Goal: Task Accomplishment & Management: Manage account settings

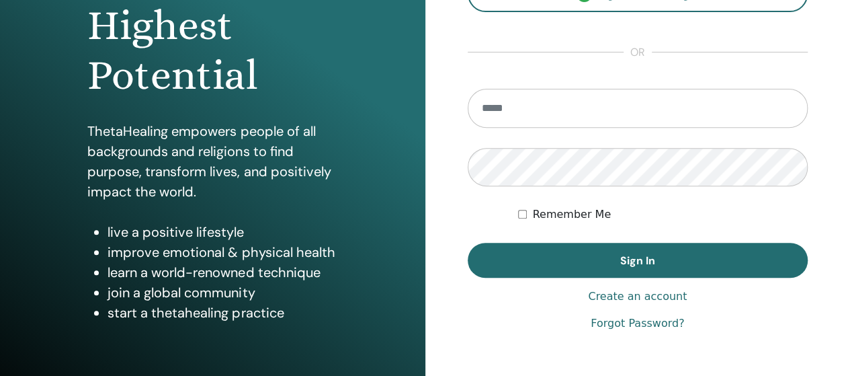
scroll to position [269, 0]
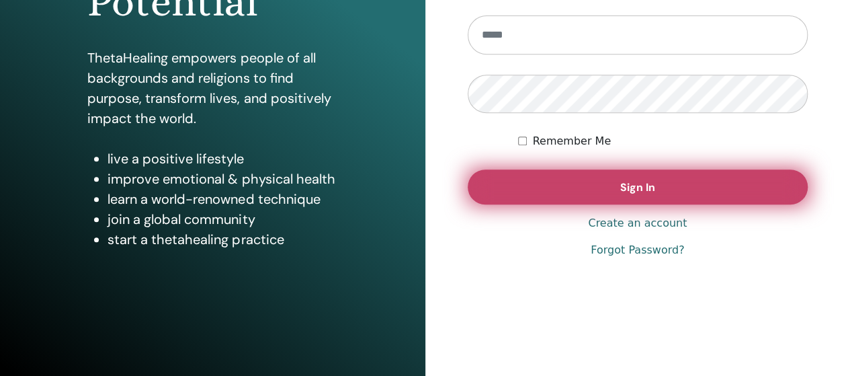
type input "**********"
click at [662, 197] on button "Sign In" at bounding box center [638, 186] width 341 height 35
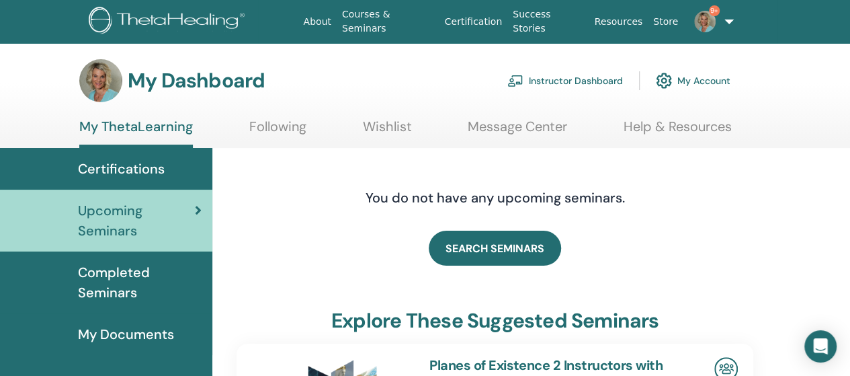
click at [598, 75] on link "Instructor Dashboard" at bounding box center [566, 81] width 116 height 30
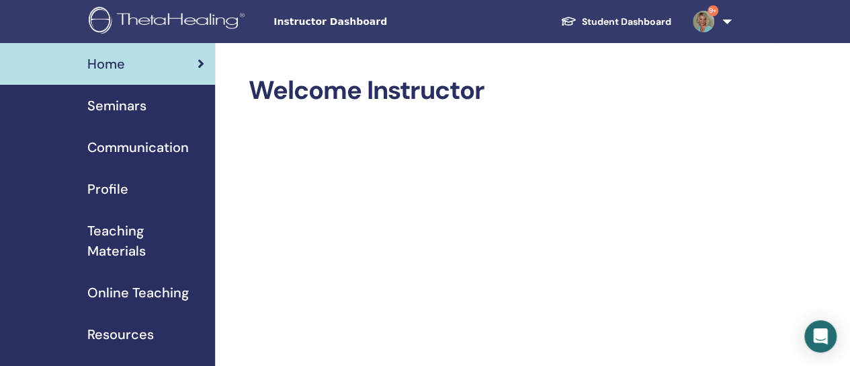
click at [122, 106] on span "Seminars" at bounding box center [116, 105] width 59 height 20
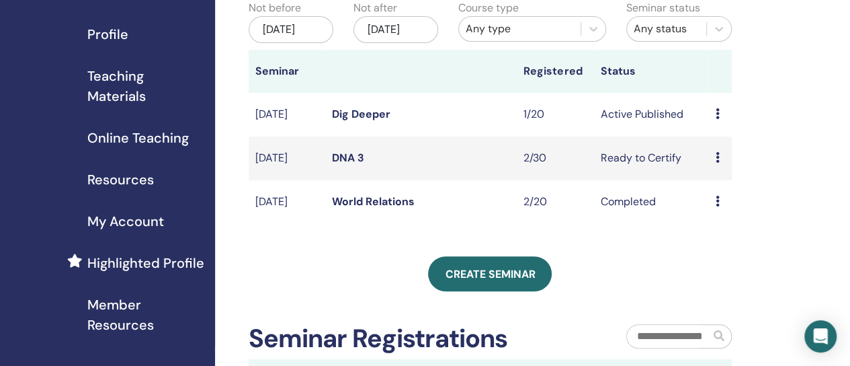
scroll to position [134, 0]
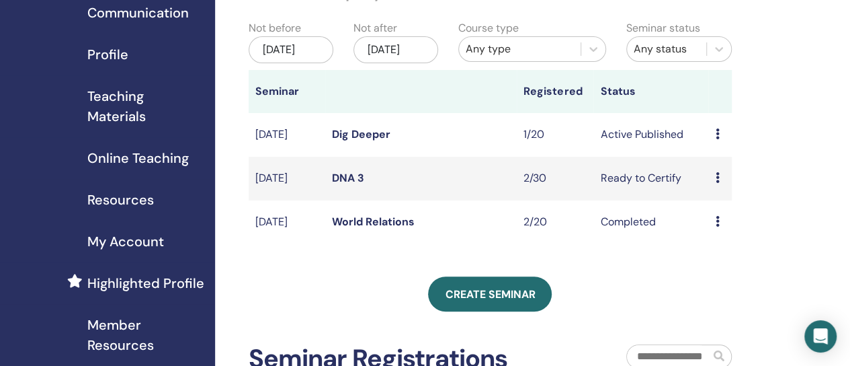
click at [350, 185] on link "DNA 3" at bounding box center [348, 178] width 32 height 14
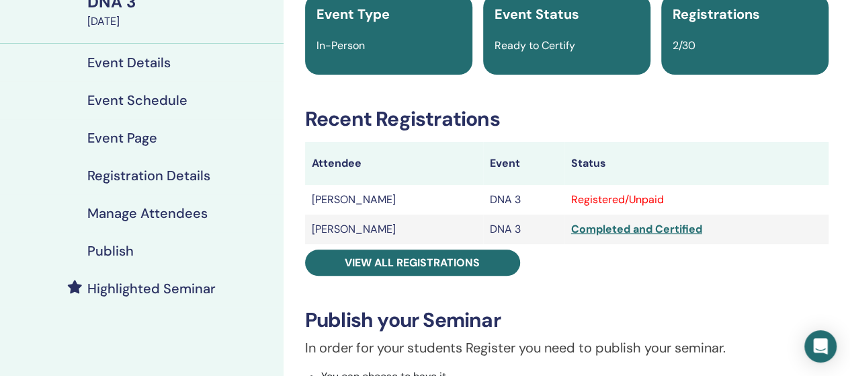
scroll to position [134, 0]
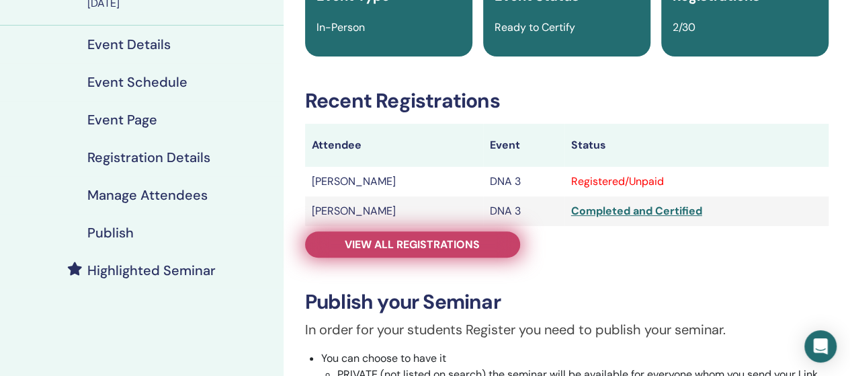
click at [449, 240] on span "View all registrations" at bounding box center [412, 244] width 135 height 14
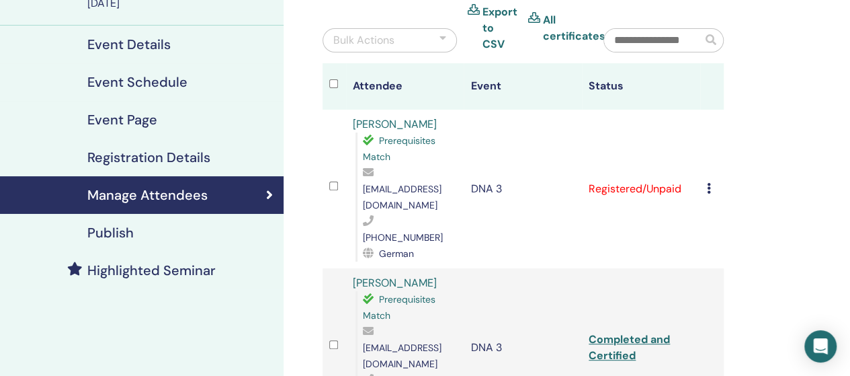
click at [707, 183] on icon at bounding box center [709, 188] width 4 height 11
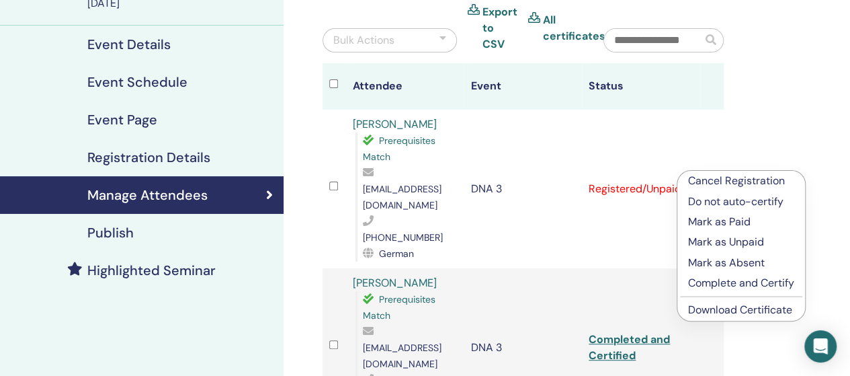
click at [725, 279] on p "Complete and Certify" at bounding box center [741, 283] width 106 height 16
